Goal: Check status: Check status

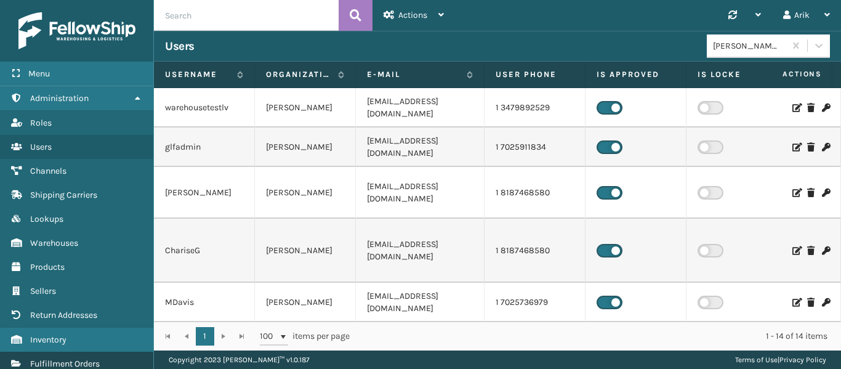
click at [81, 354] on link "Fulfillment Orders" at bounding box center [76, 363] width 153 height 24
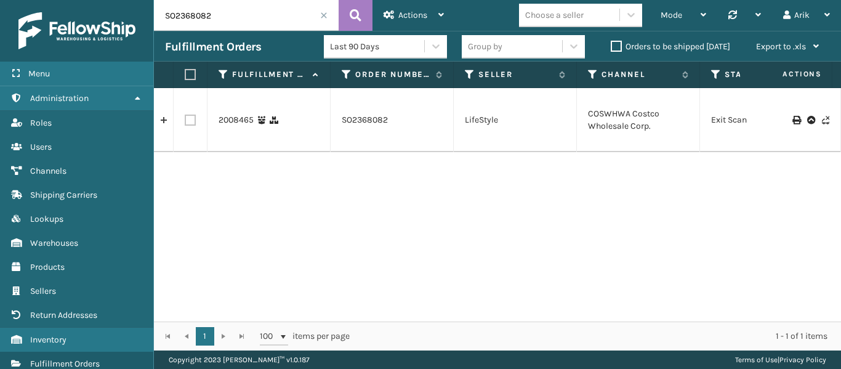
click at [326, 14] on span at bounding box center [323, 15] width 7 height 7
